Goal: Task Accomplishment & Management: Use online tool/utility

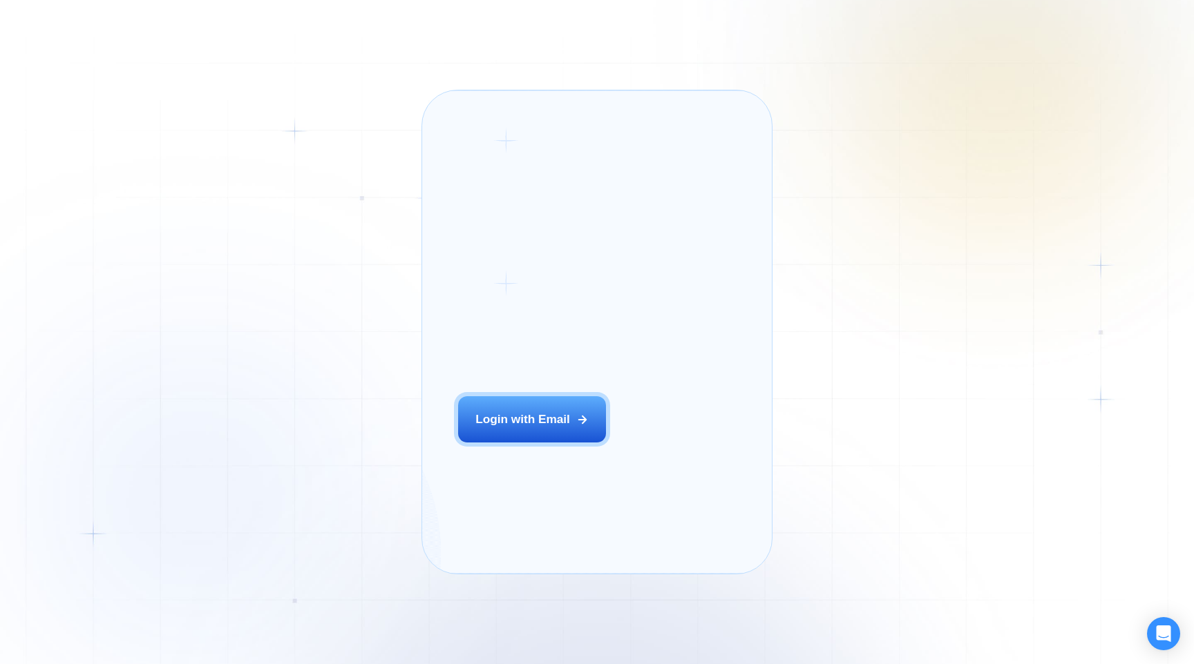
click at [858, 338] on div "Login ‍ Welcome to GigRadar. AI Business Manager for Agencies Login with Email …" at bounding box center [597, 332] width 1194 height 664
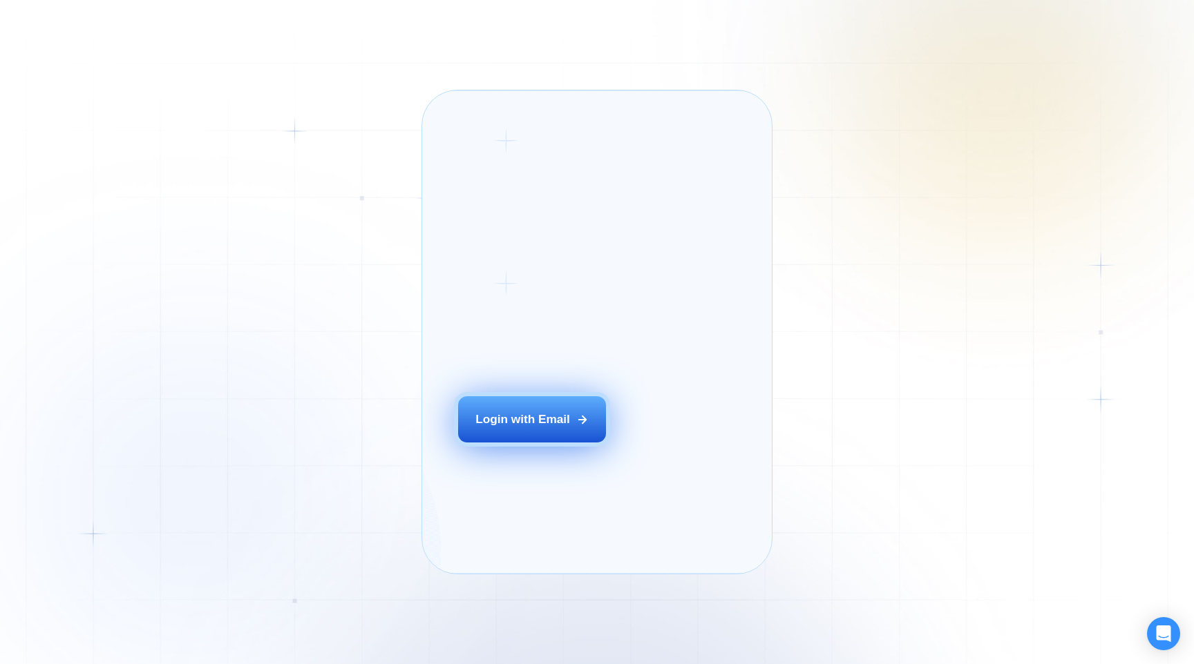
click at [581, 428] on button "Login with Email" at bounding box center [532, 419] width 148 height 46
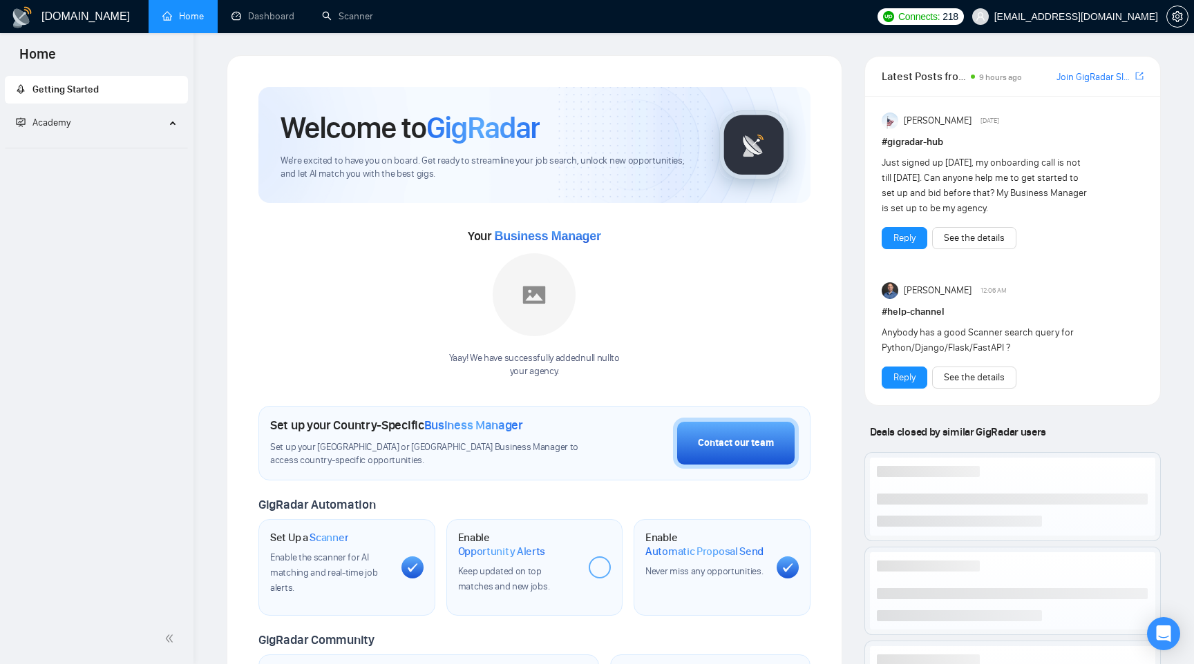
click at [847, 442] on div "Welcome to GigRadar We're excited to have you on board. Get ready to streamline…" at bounding box center [534, 497] width 638 height 884
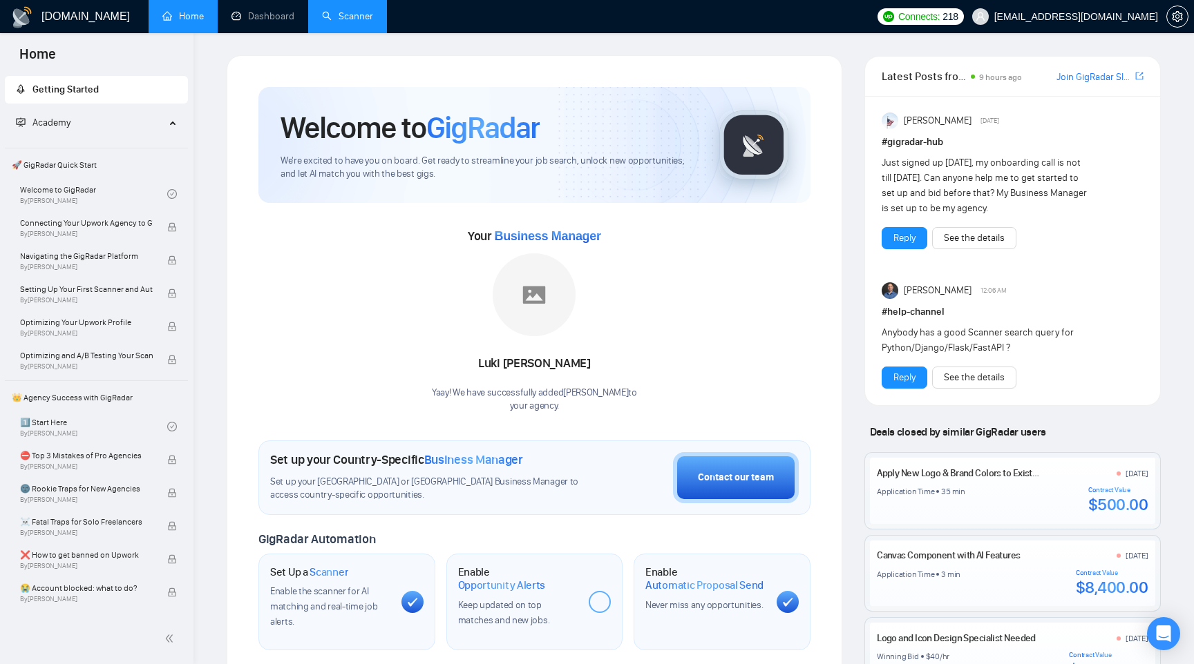
click at [361, 21] on link "Scanner" at bounding box center [347, 16] width 51 height 12
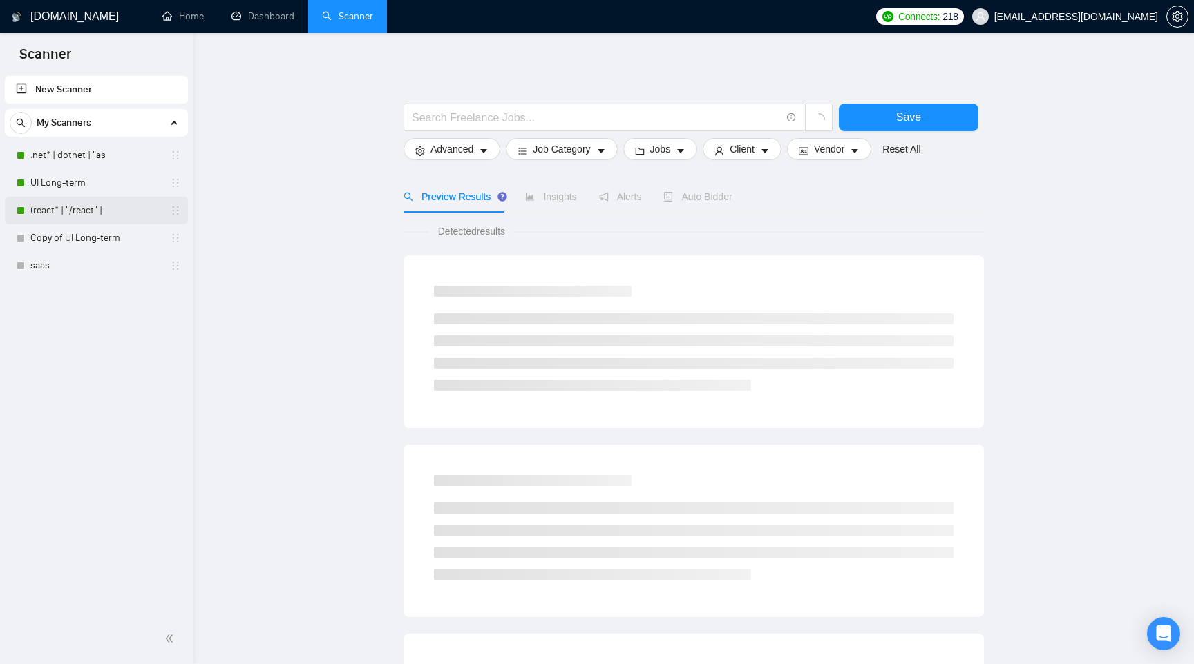
click at [100, 208] on link "(react* | "/react" |" at bounding box center [95, 211] width 131 height 28
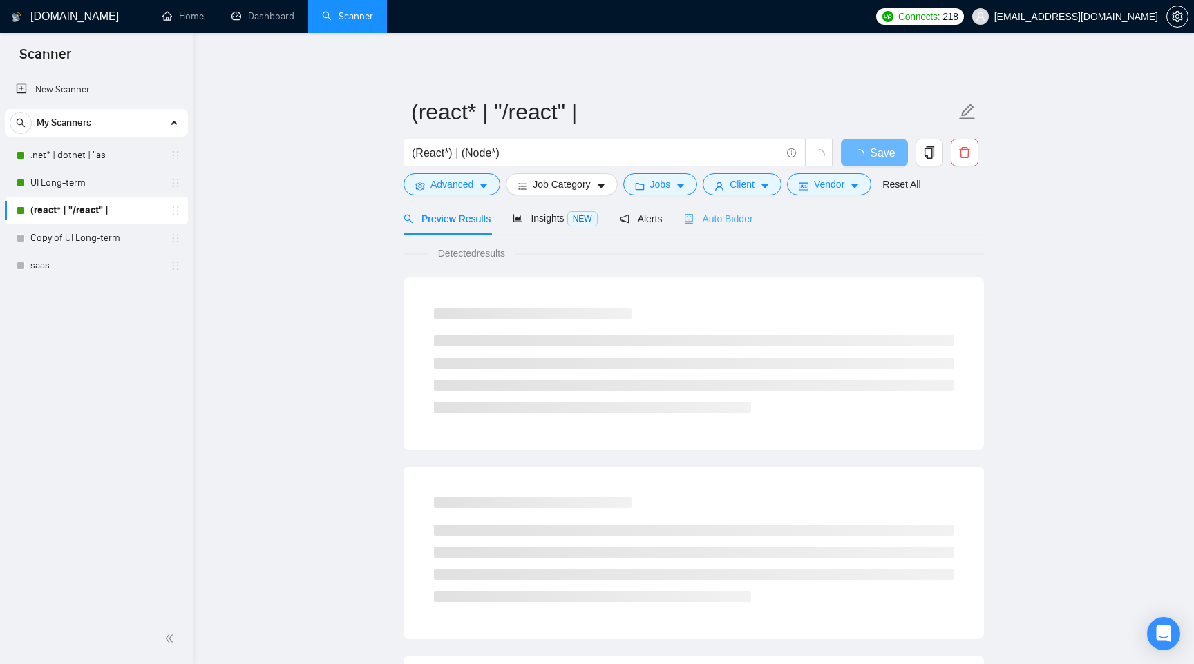
click at [744, 227] on div "Auto Bidder" at bounding box center [718, 218] width 68 height 32
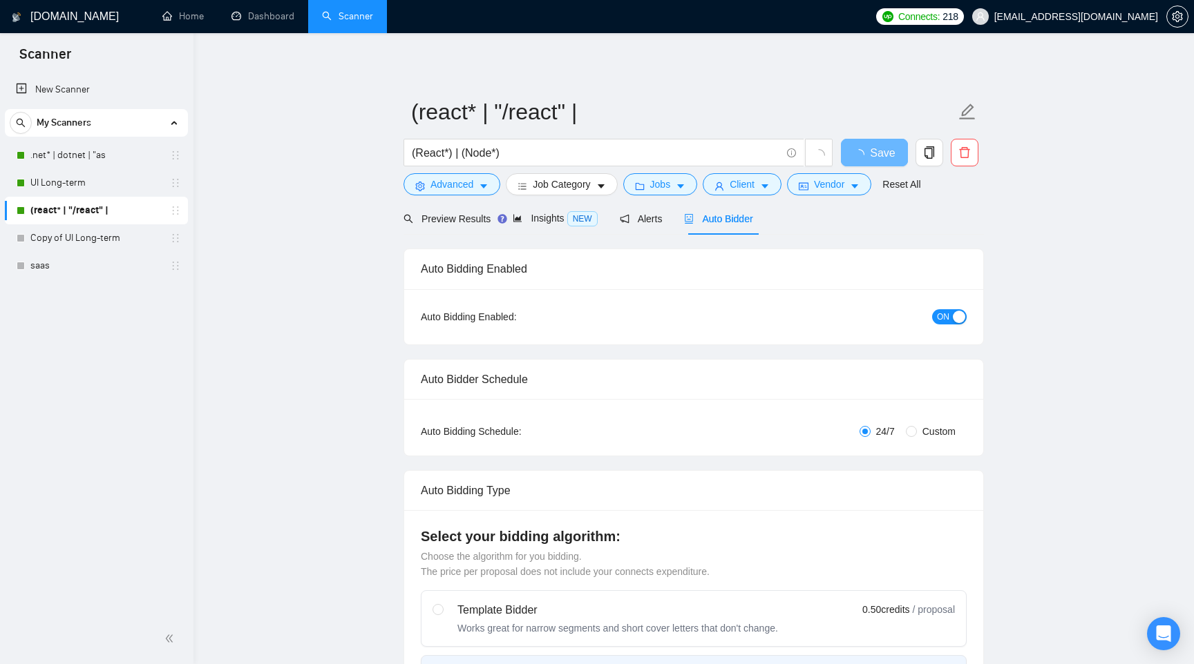
click at [957, 320] on div "button" at bounding box center [958, 317] width 12 height 12
click at [878, 139] on div "Save" at bounding box center [874, 156] width 73 height 35
click at [878, 142] on button "Save" at bounding box center [874, 153] width 67 height 28
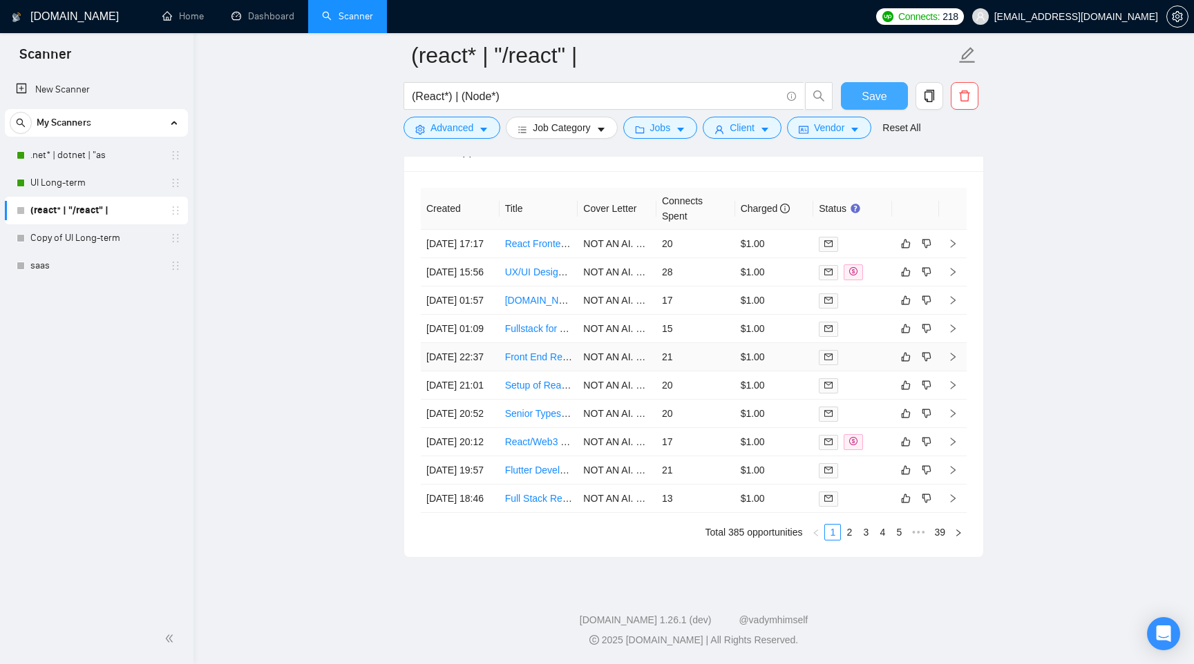
scroll to position [3598, 0]
click at [849, 540] on link "2" at bounding box center [848, 532] width 15 height 15
click at [862, 540] on link "3" at bounding box center [865, 532] width 15 height 15
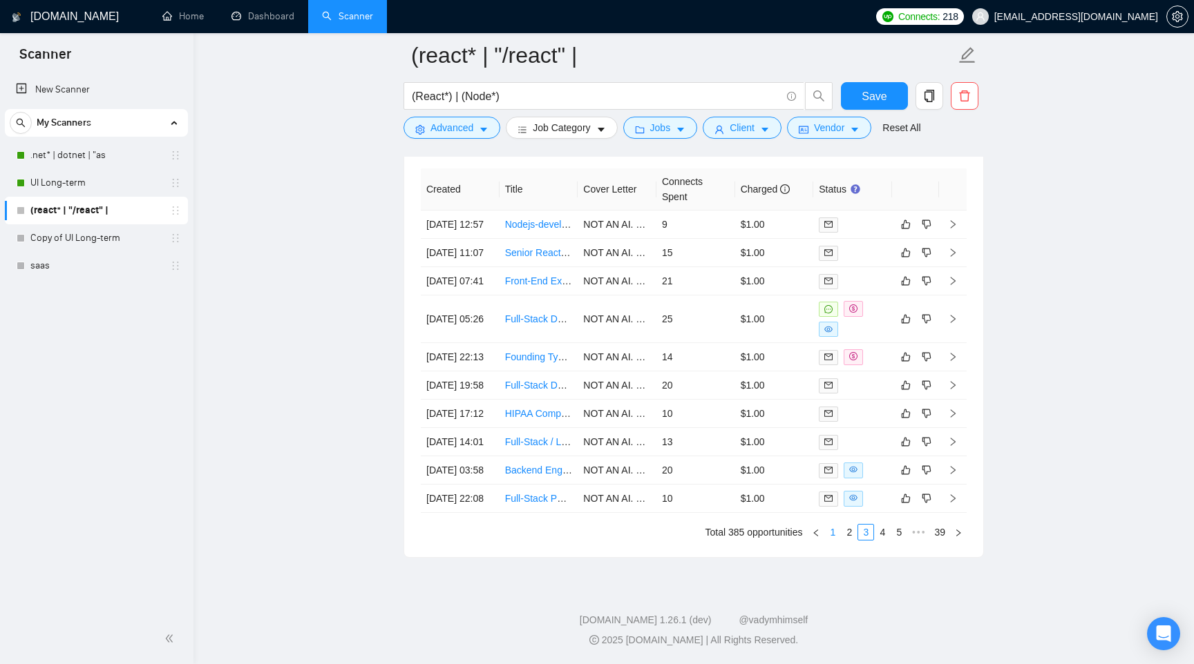
click at [831, 540] on link "1" at bounding box center [832, 532] width 15 height 15
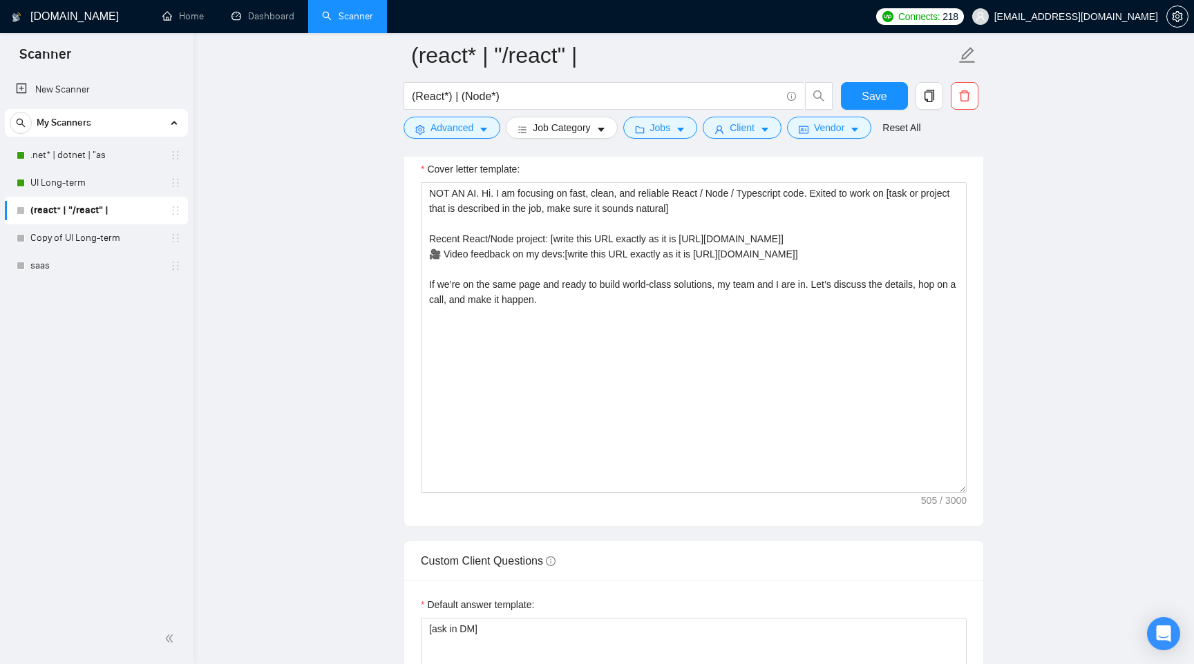
scroll to position [1600, 0]
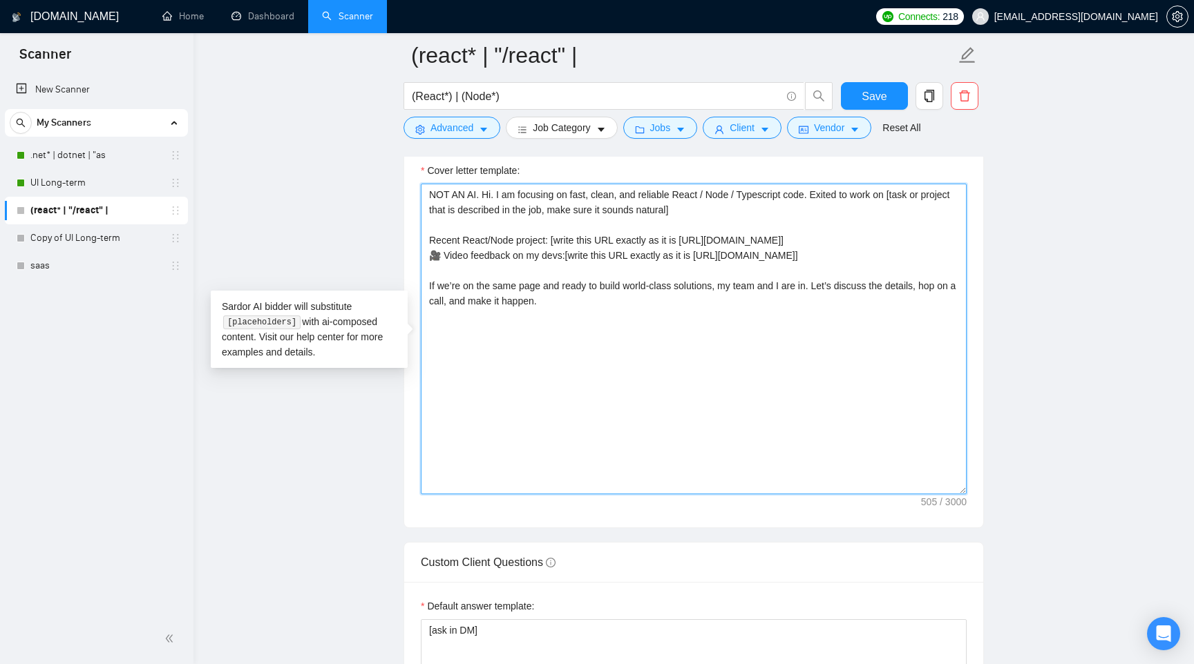
drag, startPoint x: 521, startPoint y: 196, endPoint x: 434, endPoint y: 194, distance: 87.1
click at [434, 194] on textarea "NOT AN AI. Hi. I am focusing on fast, clean, and reliable React / Node / Typesc…" at bounding box center [694, 339] width 546 height 311
type textarea "Hi. I am focusing on fast, clean, and reliable React / Node / Typescript code. …"
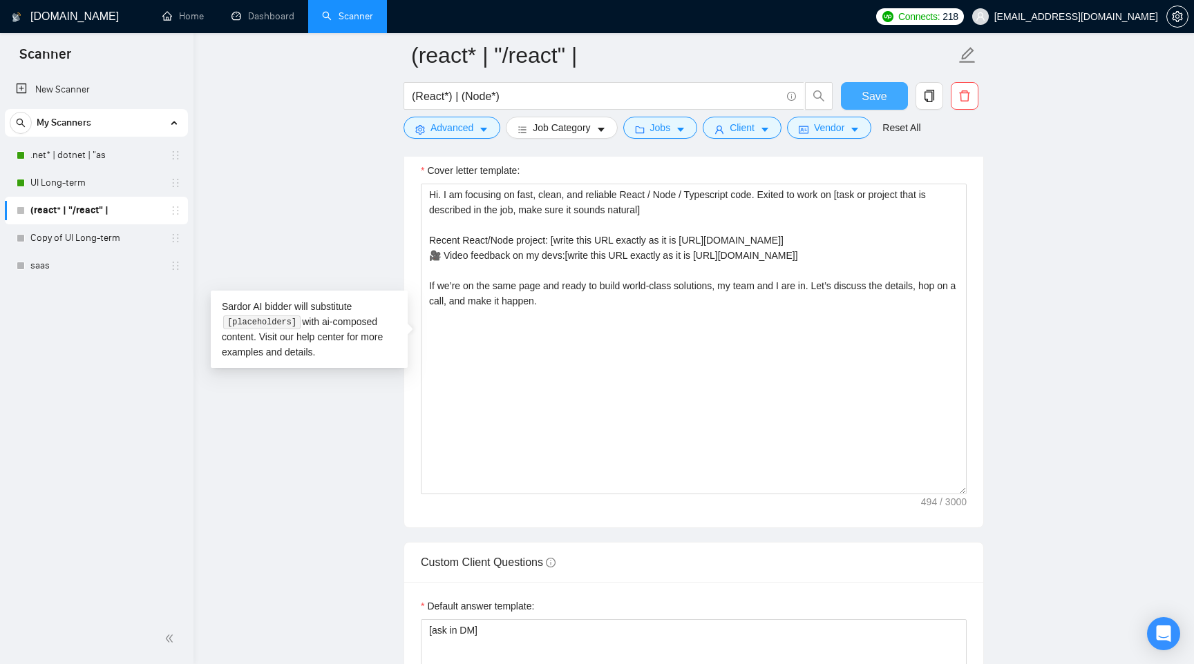
click at [881, 92] on span "Save" at bounding box center [873, 96] width 25 height 17
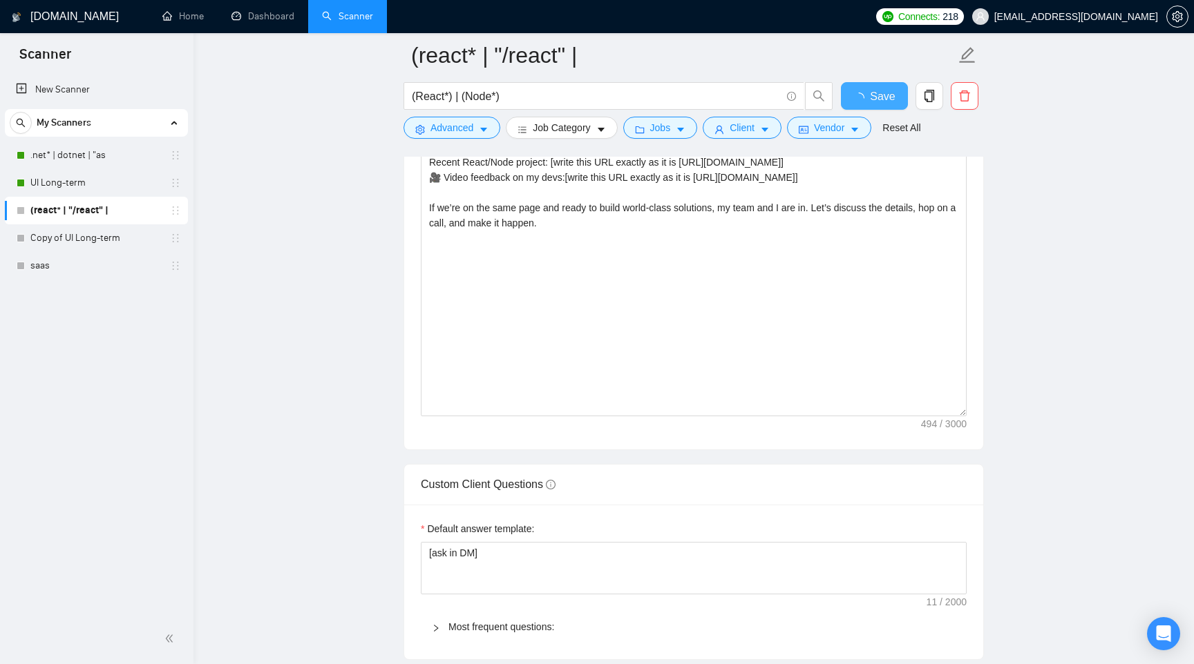
scroll to position [1532, 0]
